Goal: Task Accomplishment & Management: Use online tool/utility

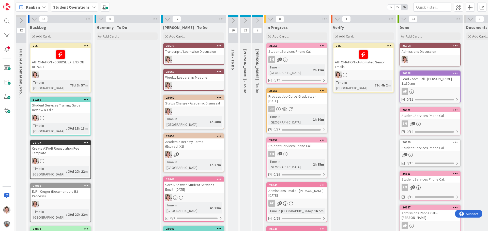
scroll to position [0, 43]
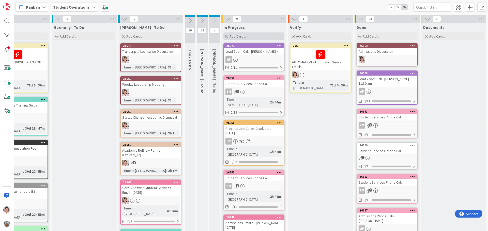
click at [230, 36] on span "Add Card..." at bounding box center [237, 36] width 16 height 5
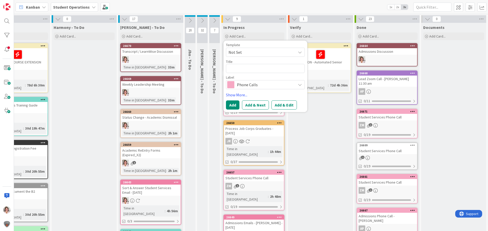
click at [240, 52] on span "Not Set" at bounding box center [260, 52] width 64 height 7
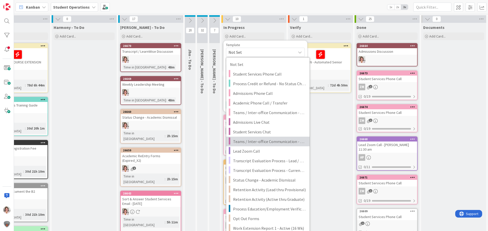
click at [268, 140] on span "Teams / Inter-office Communication - Chat" at bounding box center [269, 141] width 73 height 7
type textarea "x"
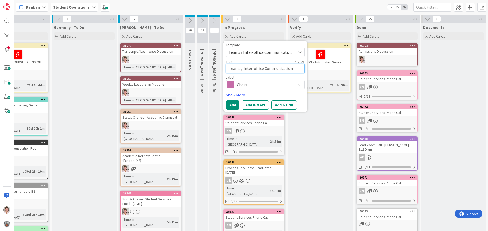
click at [273, 70] on textarea "Teams / Inter-office Communication - Chat" at bounding box center [265, 68] width 79 height 9
drag, startPoint x: 292, startPoint y: 70, endPoint x: 311, endPoint y: 71, distance: 18.8
click at [303, 68] on textarea "Teams / Inter-office Communication - Chat" at bounding box center [265, 68] width 79 height 9
type textarea "Teams / Inter-office Communication - Chat"
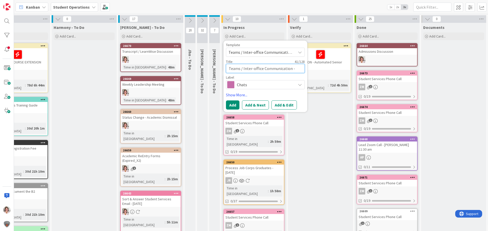
type textarea "x"
type textarea "Teams / Inter-office Communication - Chat w"
type textarea "x"
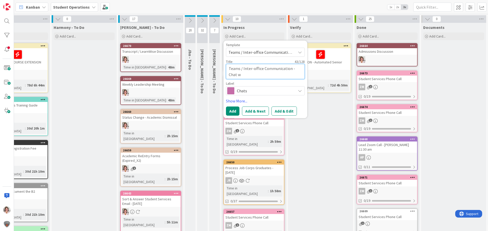
type textarea "Teams / Inter-office Communication - Chat w/"
type textarea "x"
type textarea "Teams / Inter-office Communication - Chat w/"
type textarea "x"
type textarea "Teams / Inter-office Communication - Chat w/ Y"
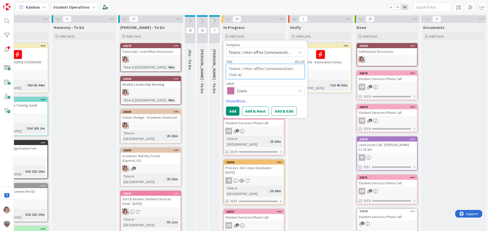
type textarea "x"
type textarea "Teams / Inter-office Communication - Chat w/ Yv"
type textarea "x"
type textarea "Teams / Inter-office Communication - Chat w/ [GEOGRAPHIC_DATA]"
type textarea "x"
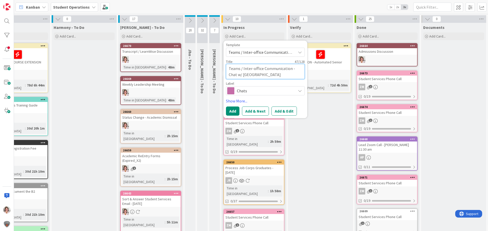
type textarea "Teams / Inter-office Communication - Chat w/ [PERSON_NAME]"
type textarea "x"
type textarea "Teams / Inter-office Communication - Chat w/ [PERSON_NAME]"
type textarea "x"
type textarea "Teams / Inter-office Communication - Chat w/ [PERSON_NAME]"
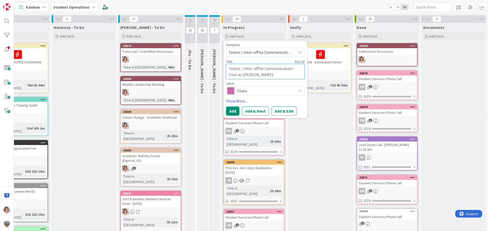
type textarea "x"
type textarea "Teams / Inter-office Communication - Chat w/ [PERSON_NAME]"
type textarea "x"
type textarea "Teams / Inter-office Communication - Chat w/ [PERSON_NAME] &"
type textarea "x"
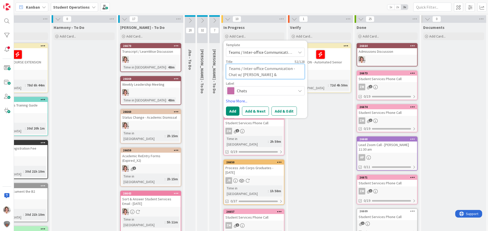
type textarea "Teams / Inter-office Communication - Chat w/ [PERSON_NAME] &"
type textarea "x"
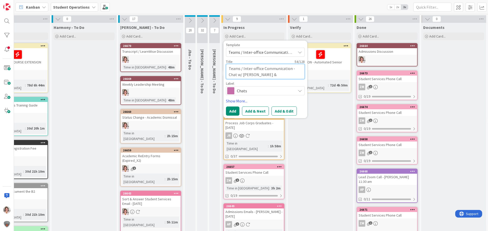
type textarea "Teams / Inter-office Communication - Chat w/ [PERSON_NAME] & M"
type textarea "x"
type textarea "Teams / Inter-office Communication - Chat w/ [PERSON_NAME] & Me"
type textarea "x"
type textarea "Teams / Inter-office Communication - Chat w/ [PERSON_NAME] & [PERSON_NAME]"
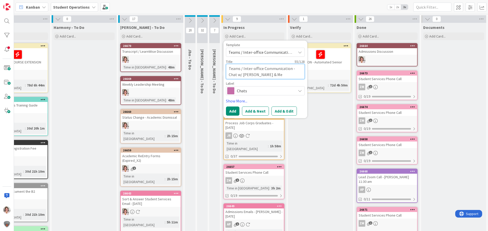
type textarea "x"
type textarea "Teams / Inter-office Communication - Chat w/ [PERSON_NAME] & [PERSON_NAME]"
type textarea "x"
type textarea "Teams / Inter-office Communication - Chat w/ [PERSON_NAME] & [PERSON_NAME]"
type textarea "x"
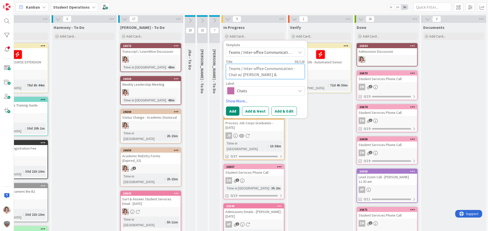
type textarea "Teams / Inter-office Communication - Chat w/ [PERSON_NAME] & [PERSON_NAME]"
type textarea "x"
type textarea "Teams / Inter-office Communication - Chat w/ [PERSON_NAME] & [PERSON_NAME]"
type textarea "x"
type textarea "Teams / Inter-office Communication - Chat w/ [PERSON_NAME] & [PERSON_NAME]"
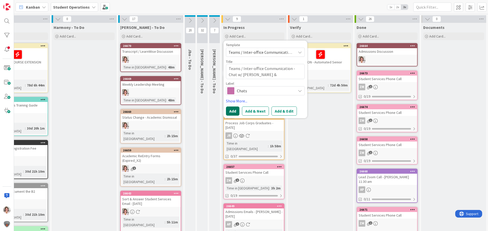
click at [235, 114] on button "Add" at bounding box center [232, 111] width 13 height 9
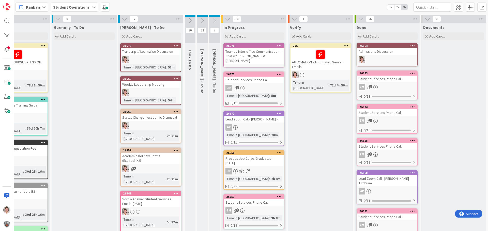
click at [281, 46] on div at bounding box center [279, 46] width 9 height 4
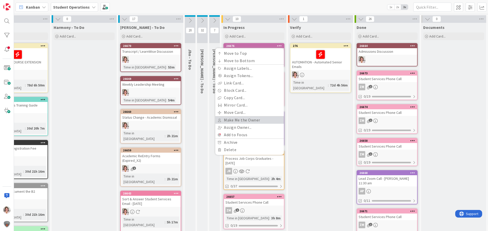
click at [242, 122] on link "Make Me the Owner" at bounding box center [249, 120] width 69 height 7
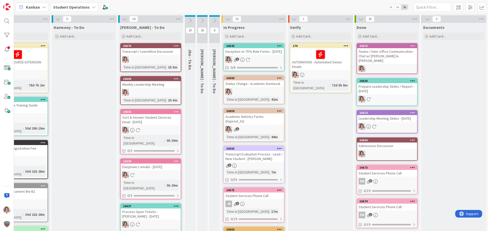
click at [253, 60] on link "26642 Exception to 75% Rule Forms - [DATE] 1 0/6" at bounding box center [253, 57] width 61 height 28
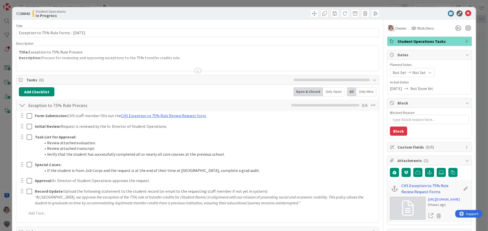
click at [413, 185] on link "CHS Exception to 75% Rule Review Request Forms" at bounding box center [430, 189] width 59 height 12
click at [465, 15] on icon at bounding box center [468, 13] width 6 height 6
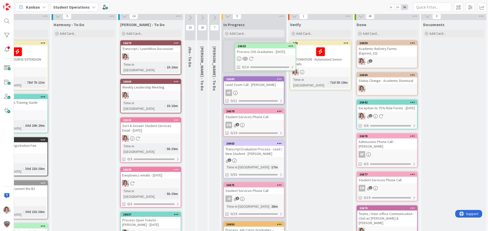
scroll to position [0, 43]
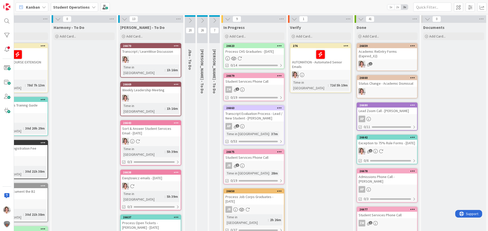
click at [262, 60] on div at bounding box center [254, 58] width 60 height 4
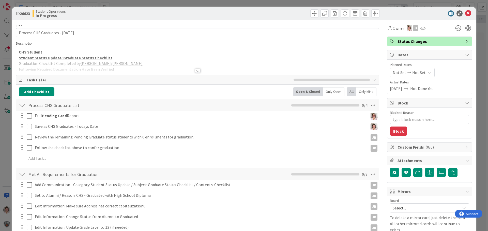
click at [195, 70] on div at bounding box center [198, 71] width 6 height 4
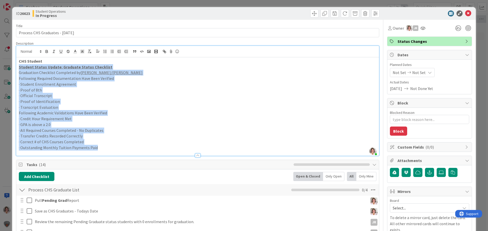
drag, startPoint x: 104, startPoint y: 147, endPoint x: 19, endPoint y: 68, distance: 116.1
click at [19, 68] on div "CHS Student Student Status Update: Graduate Status Checklist Graduation Checkli…" at bounding box center [197, 106] width 362 height 99
copy div "Student Status Update: Graduate Status Checklist Graduation Checklist Completed…"
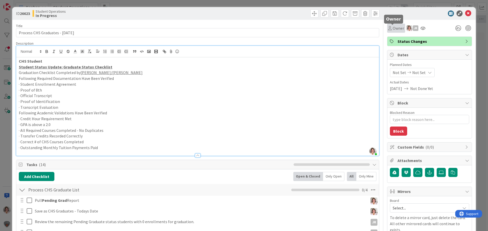
click at [392, 30] on span "Owner" at bounding box center [397, 28] width 11 height 6
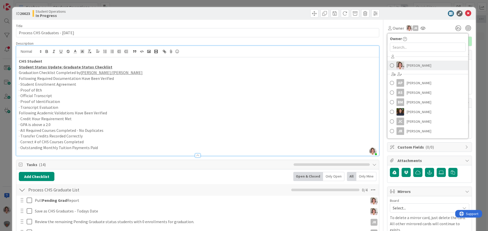
click at [407, 67] on span "[PERSON_NAME]" at bounding box center [418, 66] width 25 height 8
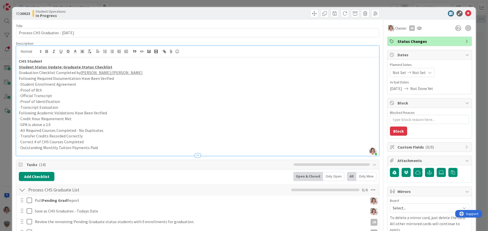
type textarea "x"
click at [465, 11] on icon at bounding box center [468, 13] width 6 height 6
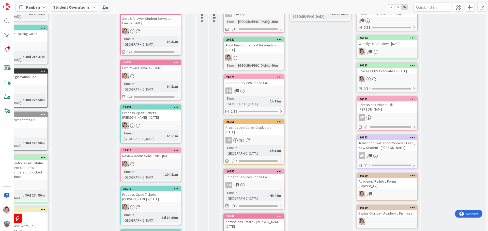
scroll to position [76, 43]
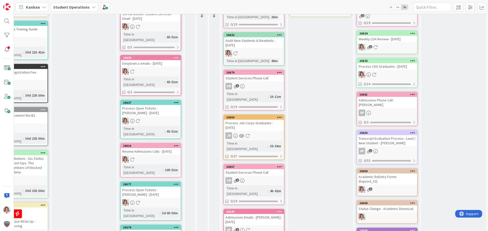
click at [176, 144] on icon at bounding box center [176, 146] width 5 height 4
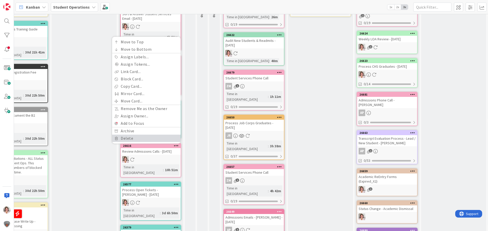
click at [135, 135] on link "Delete" at bounding box center [146, 138] width 69 height 7
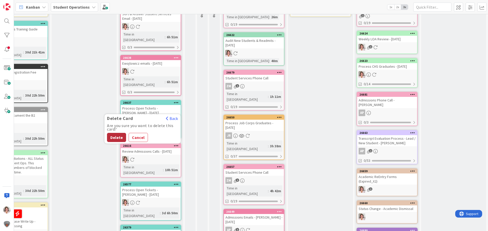
click at [119, 133] on button "Delete" at bounding box center [116, 137] width 19 height 9
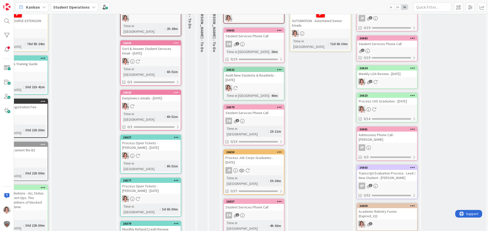
scroll to position [51, 43]
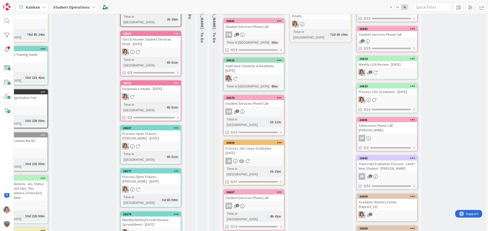
click at [177, 169] on icon at bounding box center [176, 171] width 5 height 4
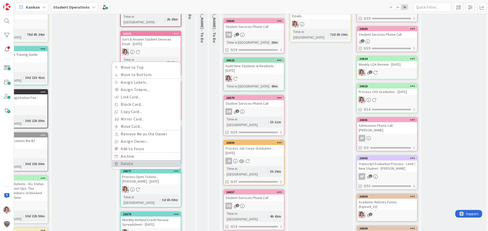
click at [133, 160] on link "Delete" at bounding box center [146, 163] width 69 height 7
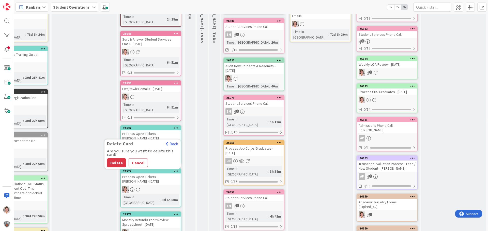
click at [115, 159] on button "Delete" at bounding box center [116, 163] width 19 height 9
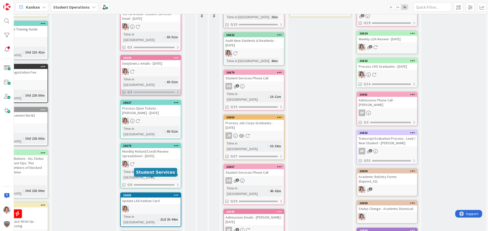
scroll to position [0, 43]
